Goal: Check status: Check status

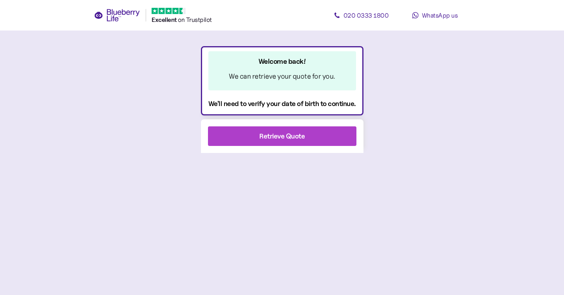
click at [298, 140] on div "Retrieve Quote" at bounding box center [281, 136] width 45 height 11
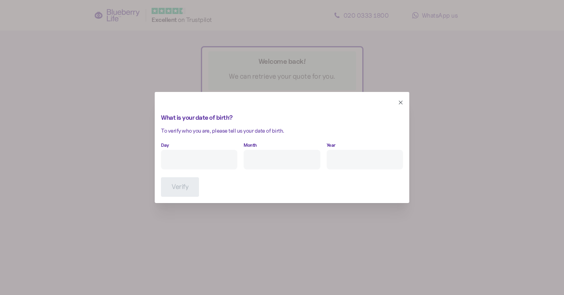
click at [212, 162] on input "Day" at bounding box center [199, 160] width 76 height 20
type input "18"
type input "9"
type input "****"
click at [184, 191] on span "Verify" at bounding box center [179, 187] width 17 height 19
